Goal: Task Accomplishment & Management: Use online tool/utility

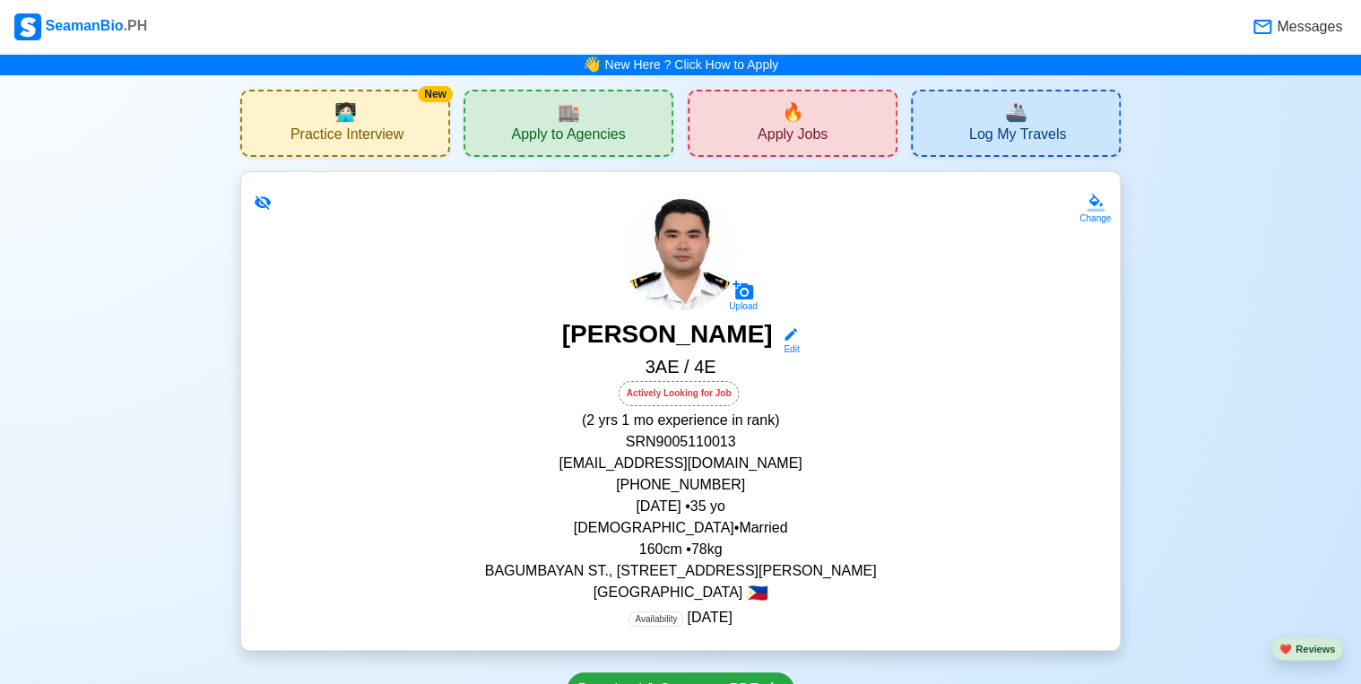
click at [113, 27] on div "SeamanBio .PH" at bounding box center [80, 26] width 133 height 27
click at [1289, 649] on span "❤️" at bounding box center [1285, 649] width 13 height 11
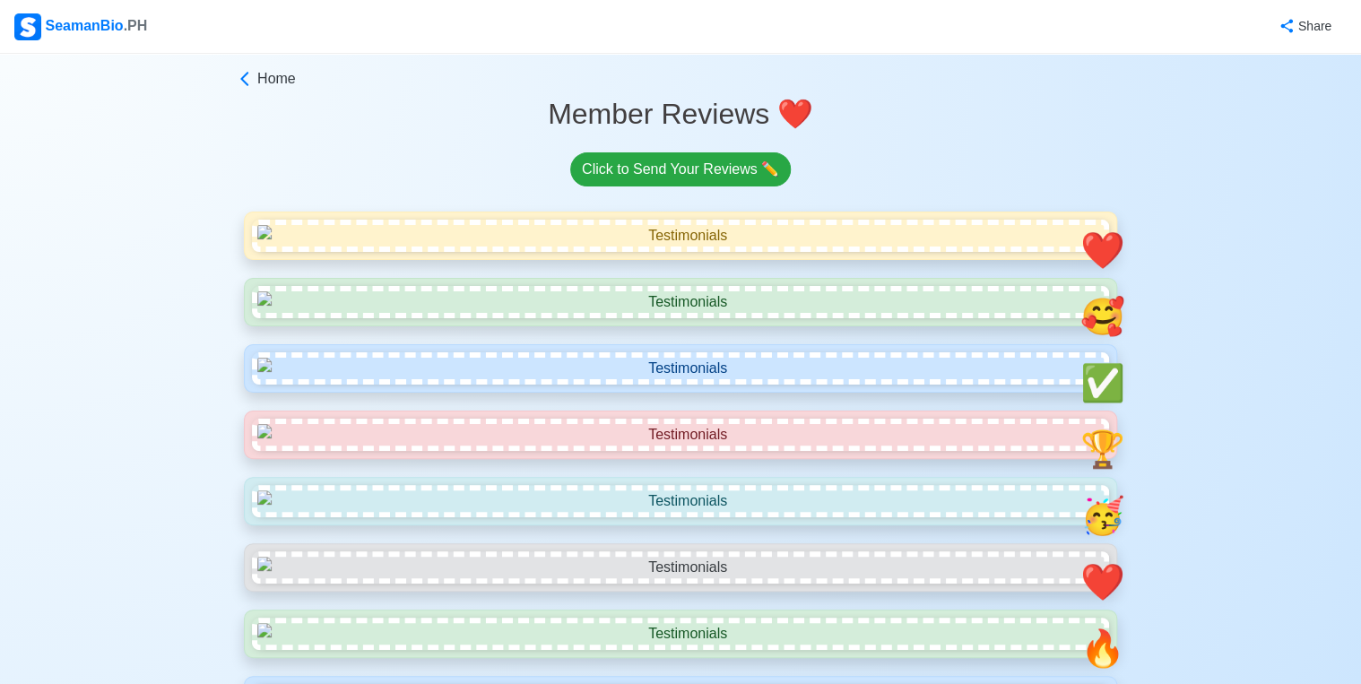
click at [106, 29] on div "SeamanBio .PH" at bounding box center [80, 26] width 133 height 27
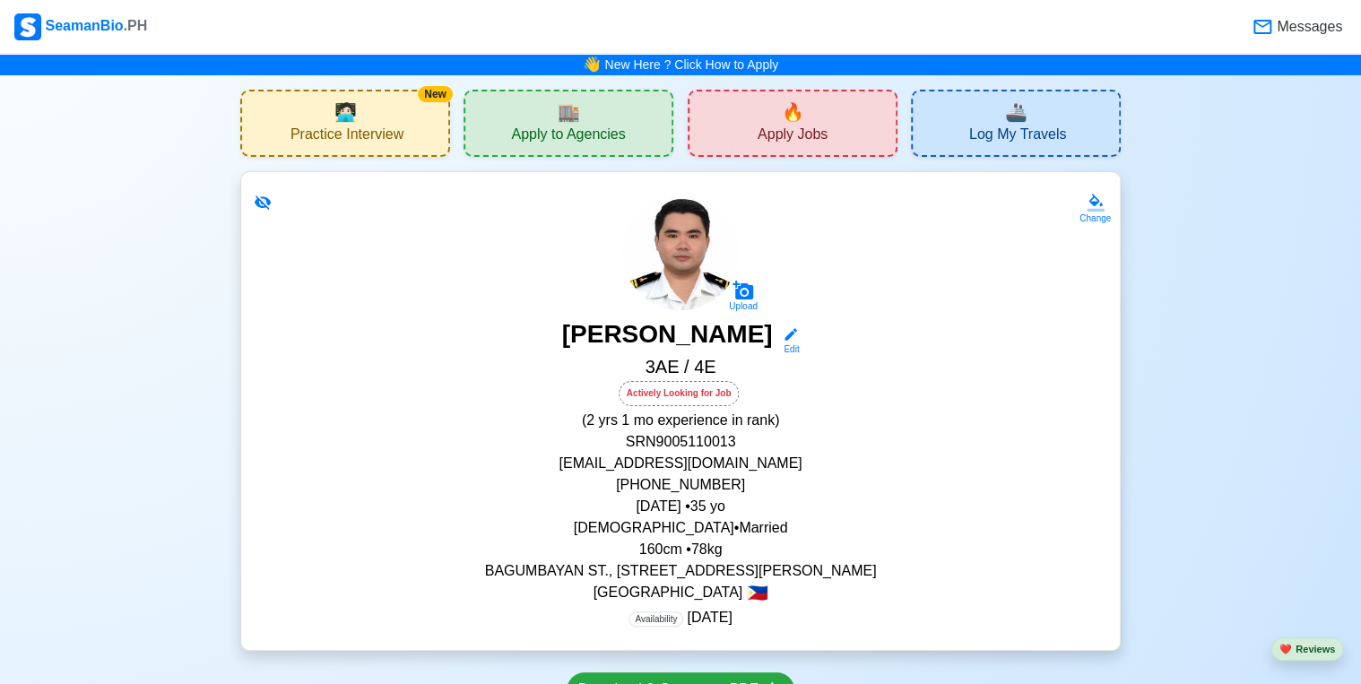
click at [395, 138] on span "Practice Interview" at bounding box center [346, 137] width 113 height 22
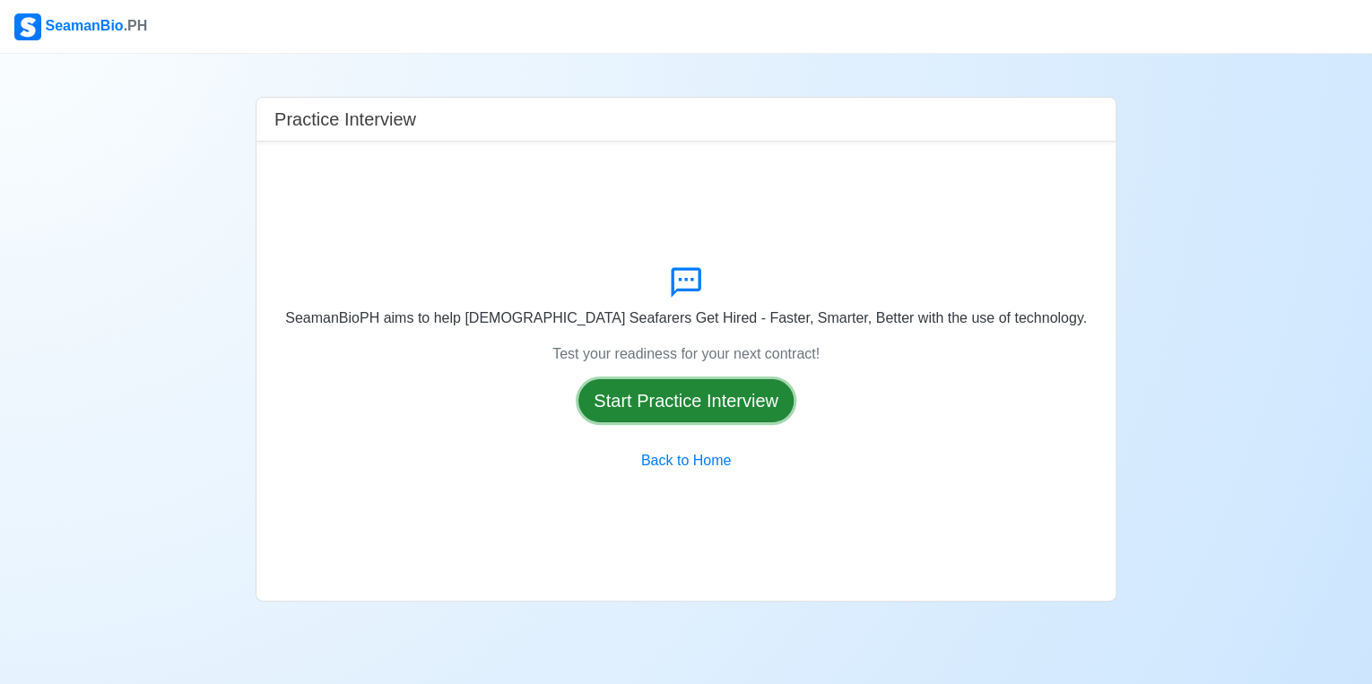
click at [714, 405] on button "Start Practice Interview" at bounding box center [685, 400] width 215 height 43
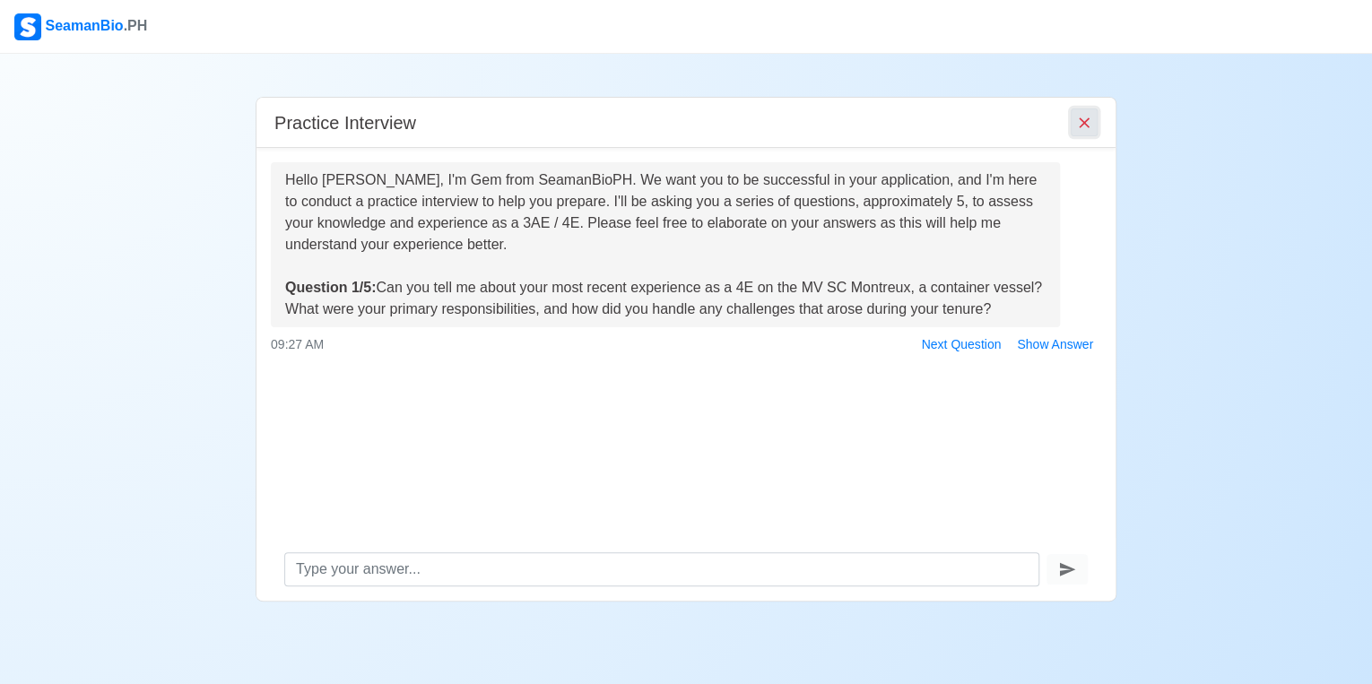
click at [1084, 118] on icon "End Interview" at bounding box center [1084, 123] width 18 height 18
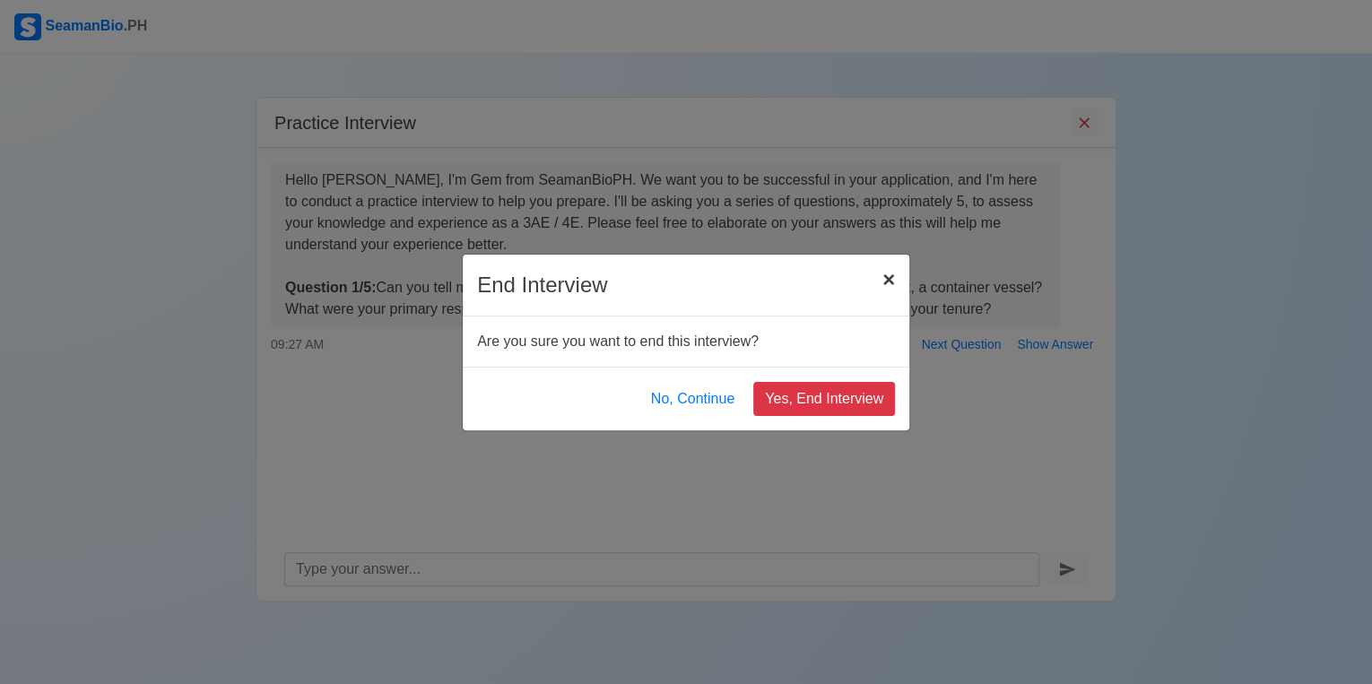
click at [892, 283] on span "×" at bounding box center [888, 279] width 13 height 24
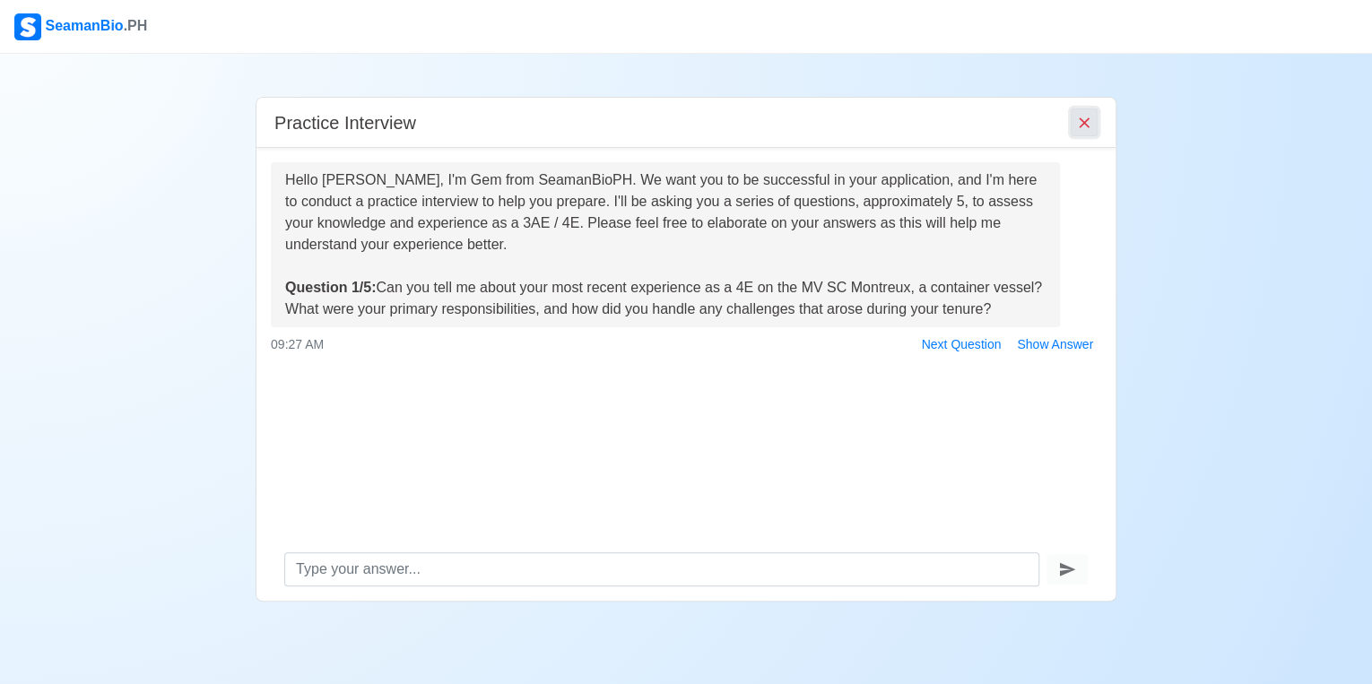
click at [1083, 126] on icon "End Interview" at bounding box center [1084, 123] width 18 height 18
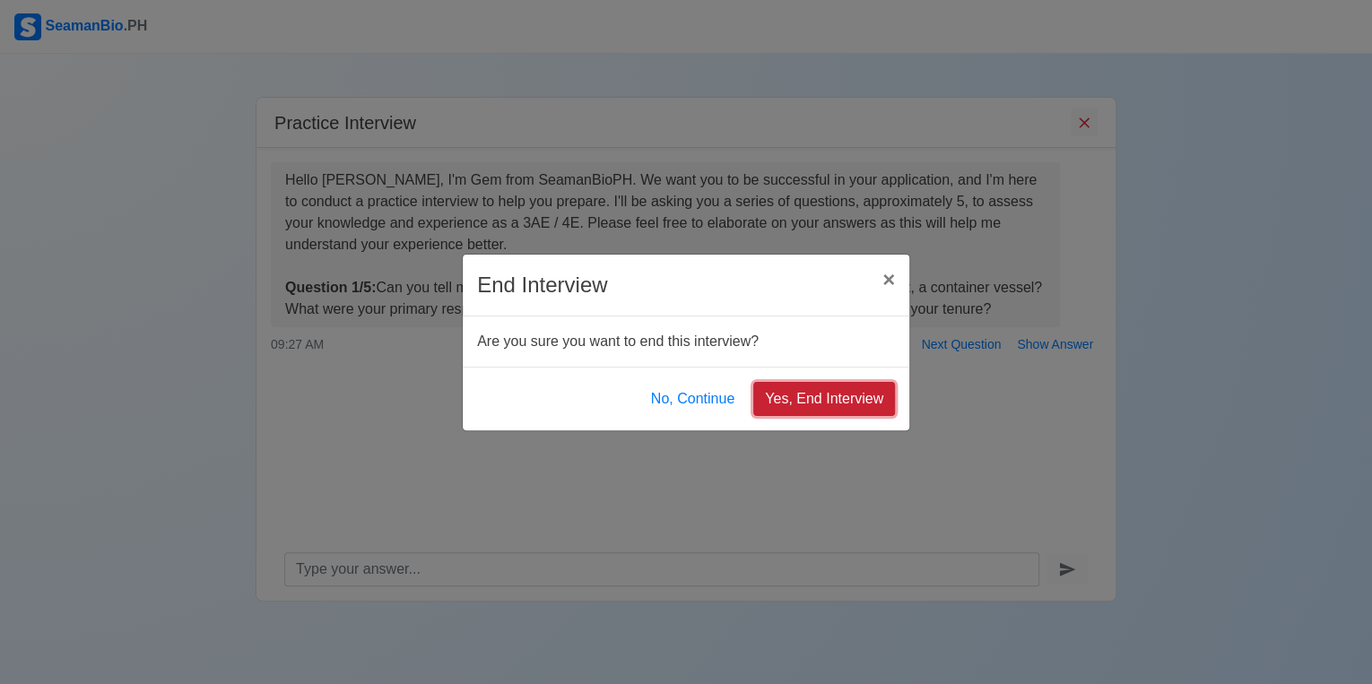
click at [814, 404] on button "Yes, End Interview" at bounding box center [824, 399] width 142 height 34
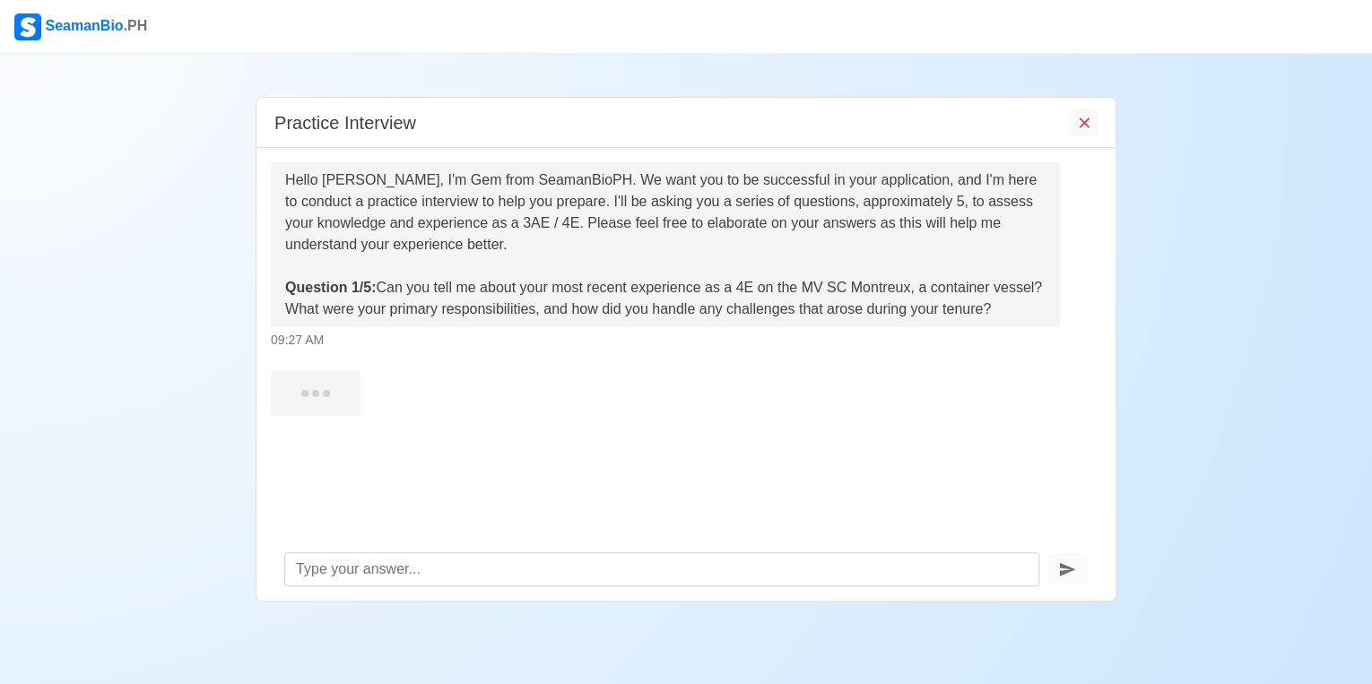
click at [27, 17] on img at bounding box center [27, 26] width 27 height 27
